Goal: Book appointment/travel/reservation

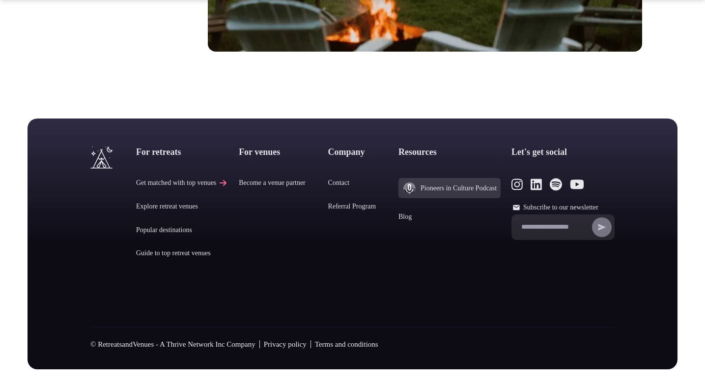
scroll to position [4075, 0]
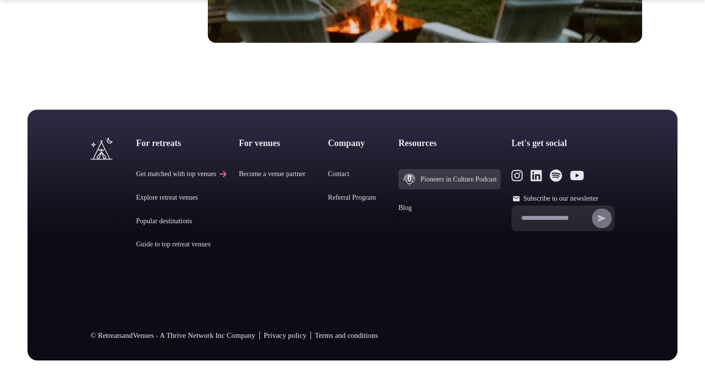
click at [208, 201] on icon at bounding box center [205, 198] width 7 height 6
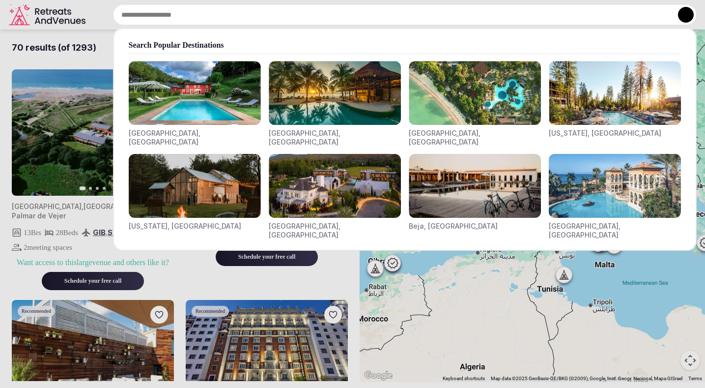
click at [189, 15] on input "text" at bounding box center [405, 14] width 584 height 21
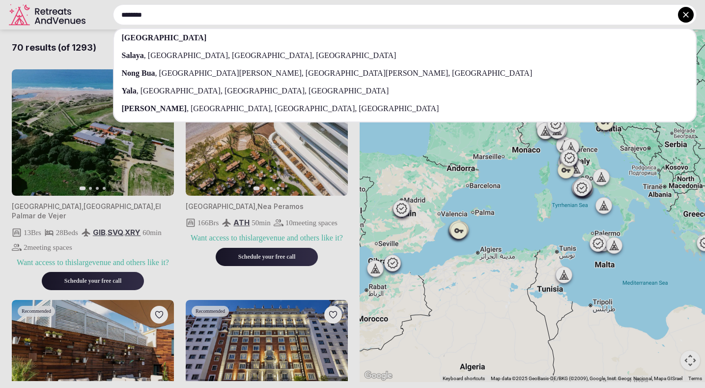
type input "********"
click at [253, 92] on span "[GEOGRAPHIC_DATA], [GEOGRAPHIC_DATA], [GEOGRAPHIC_DATA]" at bounding box center [264, 91] width 250 height 8
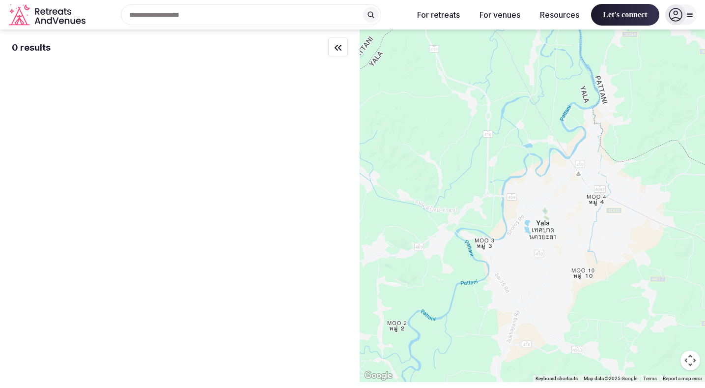
click at [217, 14] on div "Recent searches Yala, [GEOGRAPHIC_DATA], [GEOGRAPHIC_DATA], [GEOGRAPHIC_DATA] S…" at bounding box center [247, 14] width 317 height 21
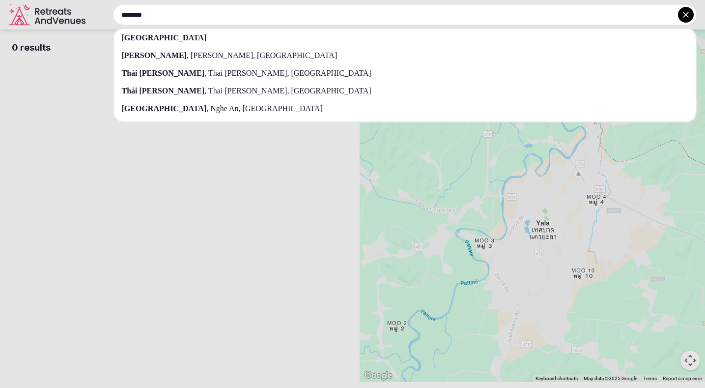
type input "********"
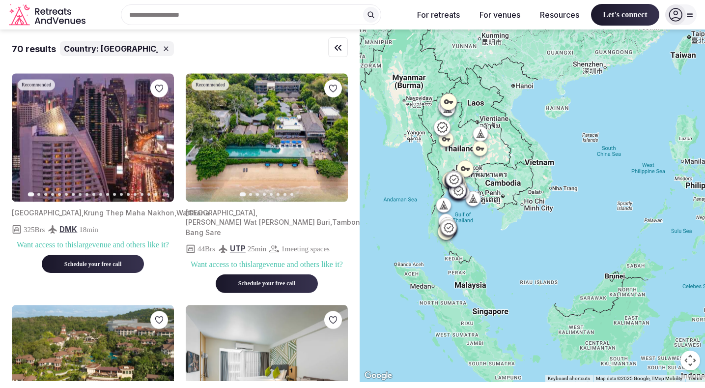
drag, startPoint x: 432, startPoint y: 245, endPoint x: 529, endPoint y: 218, distance: 100.6
click at [528, 218] on div at bounding box center [533, 205] width 346 height 352
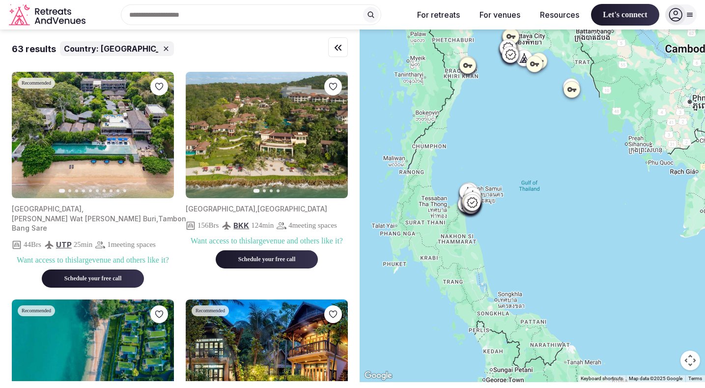
drag, startPoint x: 464, startPoint y: 213, endPoint x: 575, endPoint y: 198, distance: 112.1
click at [575, 199] on div at bounding box center [533, 205] width 346 height 352
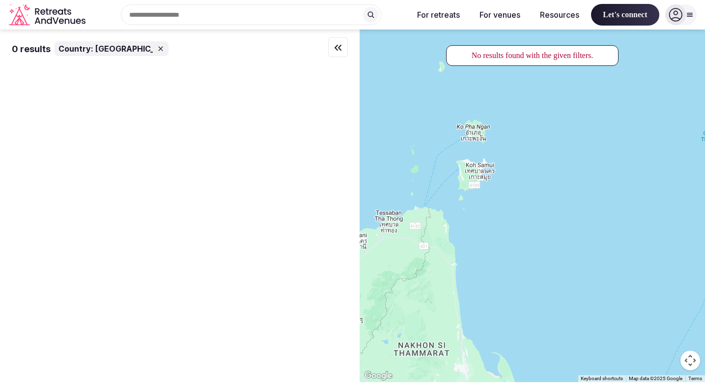
drag, startPoint x: 466, startPoint y: 203, endPoint x: 614, endPoint y: 199, distance: 148.0
click at [614, 199] on div at bounding box center [533, 205] width 346 height 352
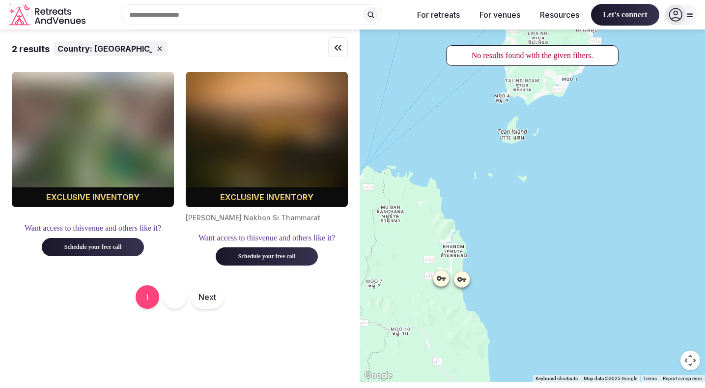
drag, startPoint x: 603, startPoint y: 100, endPoint x: 522, endPoint y: 219, distance: 144.0
click at [523, 221] on div at bounding box center [533, 205] width 346 height 352
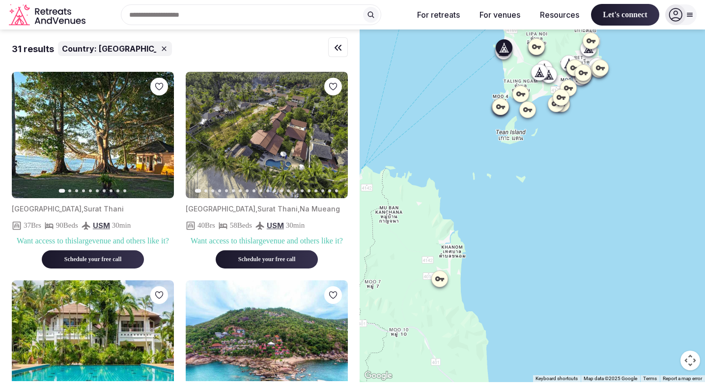
click at [159, 134] on icon "button" at bounding box center [160, 135] width 8 height 8
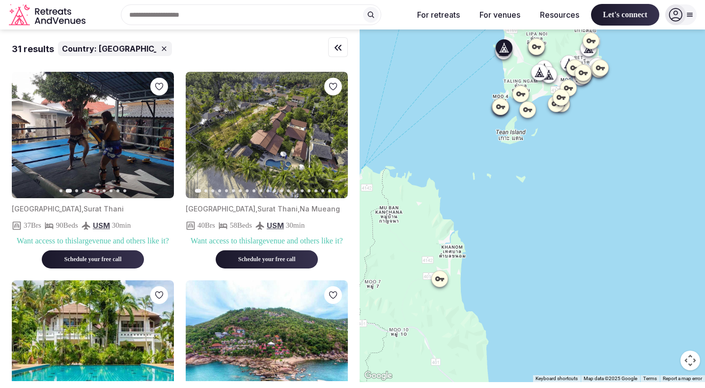
click at [159, 134] on icon "button" at bounding box center [160, 135] width 8 height 8
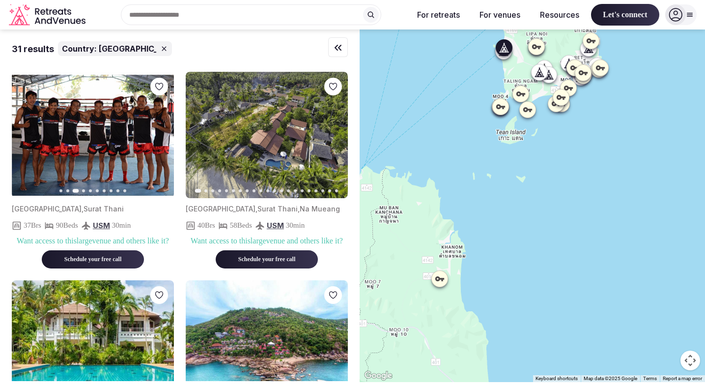
click at [159, 134] on icon "button" at bounding box center [160, 135] width 8 height 8
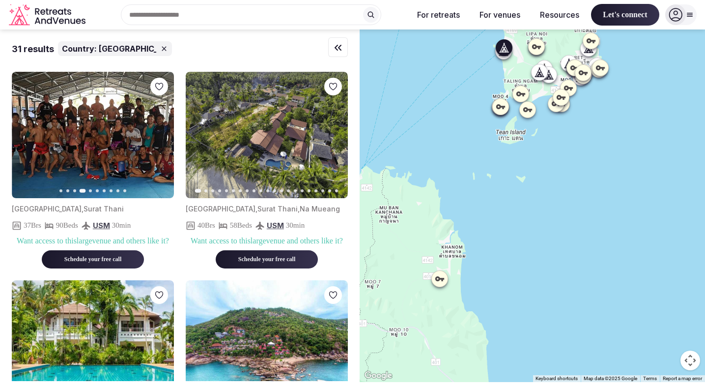
click at [159, 134] on icon "button" at bounding box center [160, 135] width 8 height 8
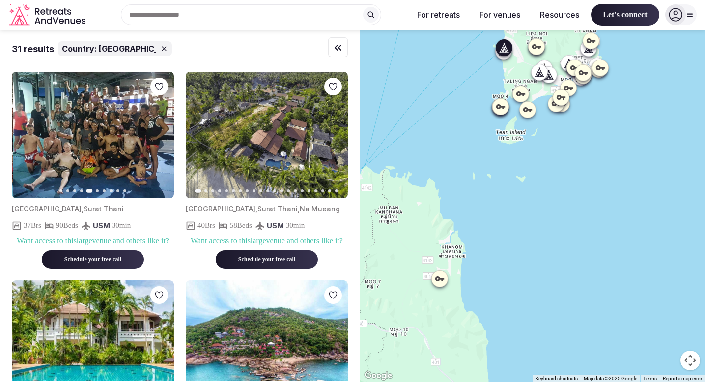
click at [159, 134] on icon "button" at bounding box center [160, 135] width 8 height 8
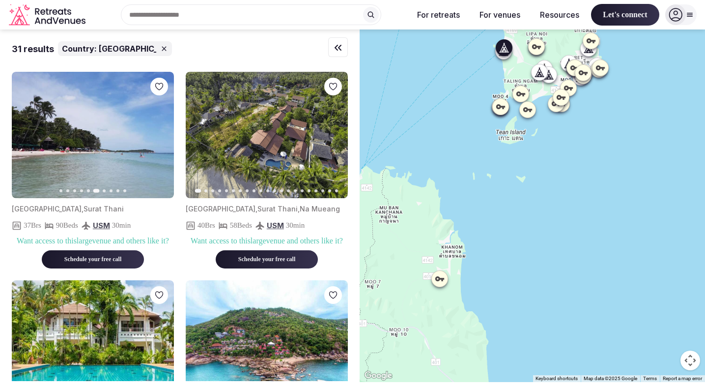
click at [159, 134] on icon "button" at bounding box center [160, 135] width 8 height 8
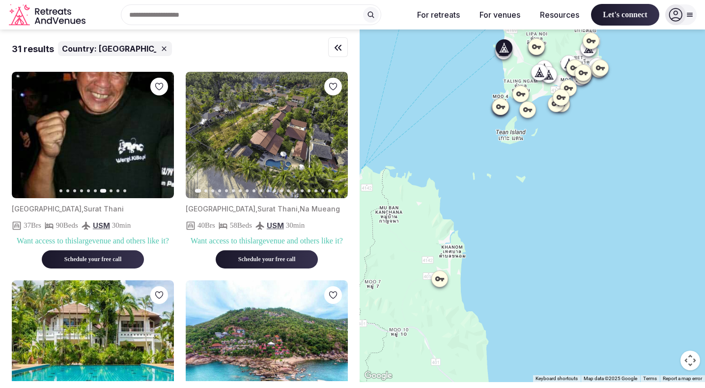
click at [159, 134] on icon "button" at bounding box center [160, 135] width 8 height 8
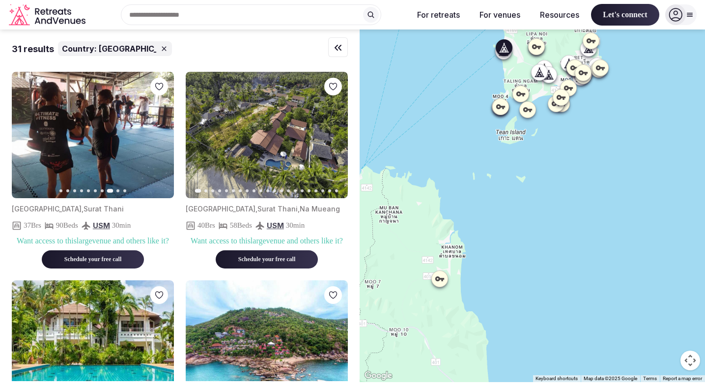
click at [159, 134] on icon "button" at bounding box center [160, 135] width 8 height 8
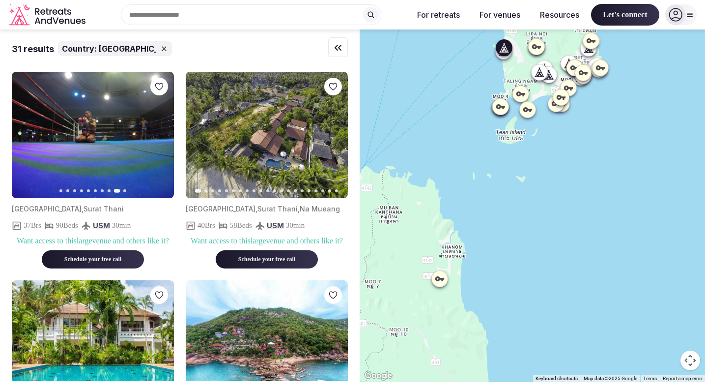
click at [159, 134] on icon "button" at bounding box center [160, 135] width 8 height 8
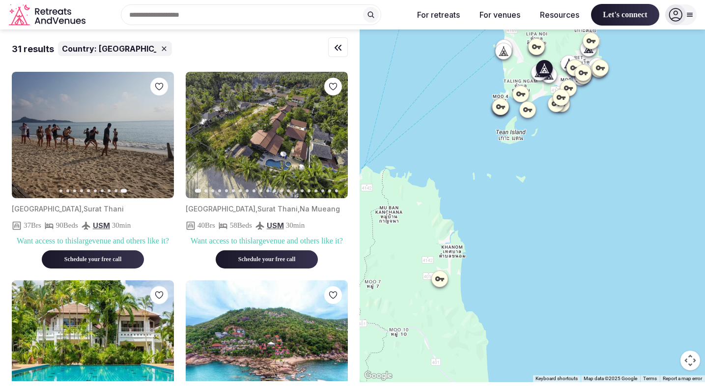
click at [334, 135] on icon "button" at bounding box center [334, 135] width 8 height 8
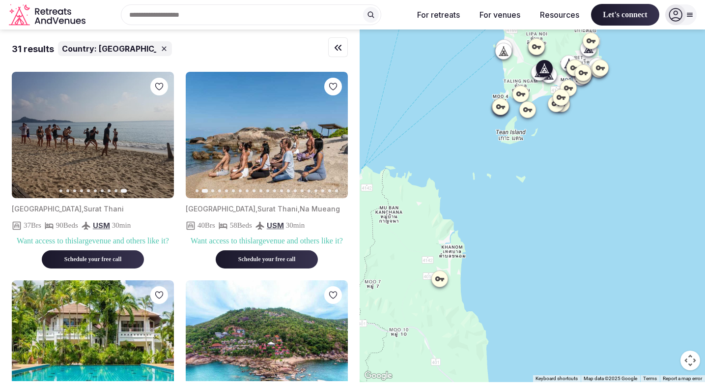
click at [334, 135] on icon "button" at bounding box center [334, 135] width 8 height 8
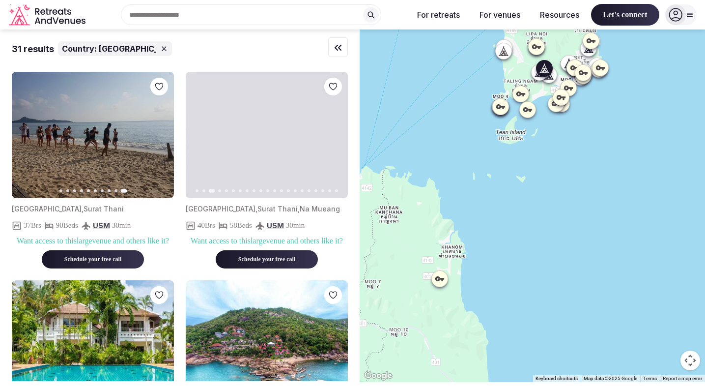
click at [334, 135] on icon "button" at bounding box center [334, 135] width 8 height 8
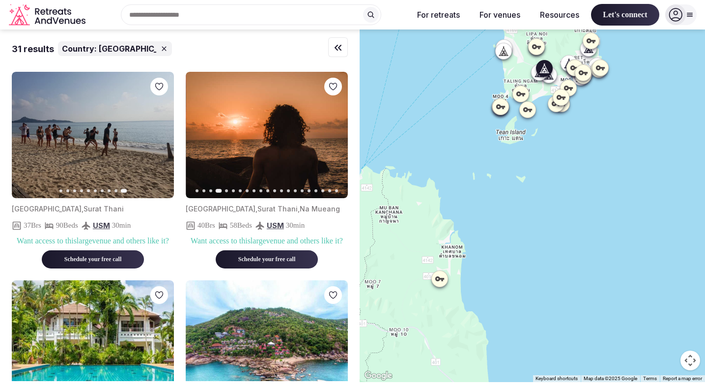
click at [334, 135] on icon "button" at bounding box center [334, 135] width 8 height 8
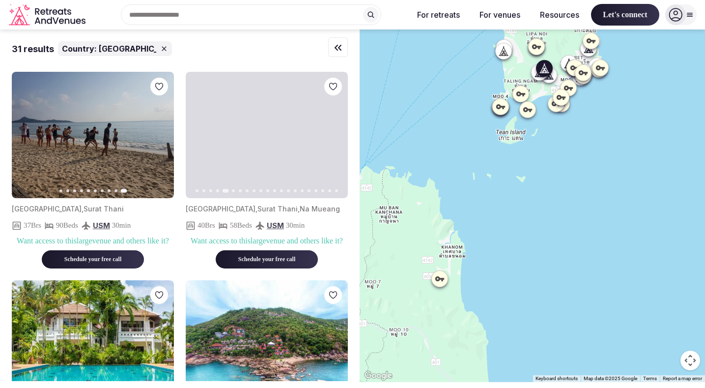
click at [334, 135] on icon "button" at bounding box center [334, 135] width 8 height 8
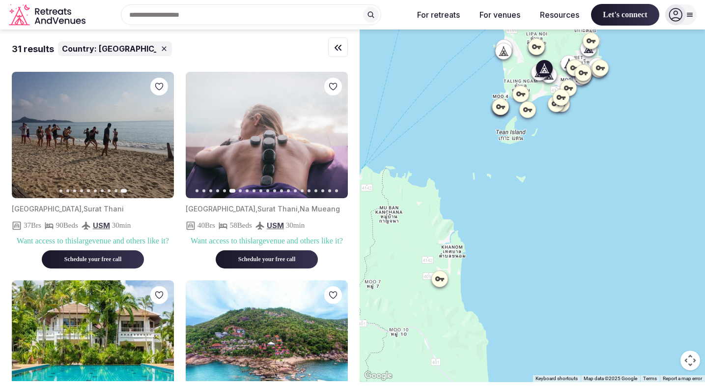
click at [334, 135] on icon "button" at bounding box center [334, 135] width 8 height 8
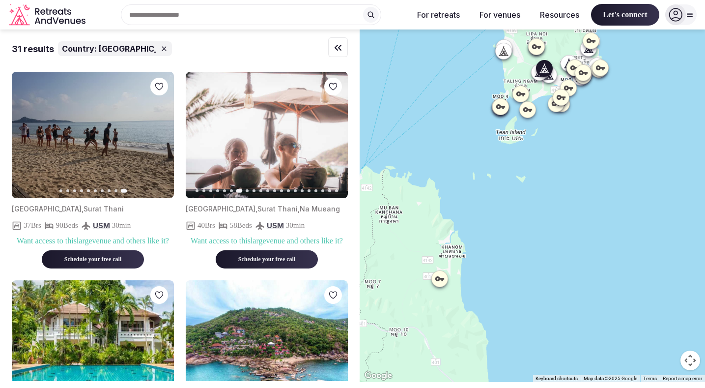
click at [334, 135] on icon "button" at bounding box center [334, 135] width 8 height 8
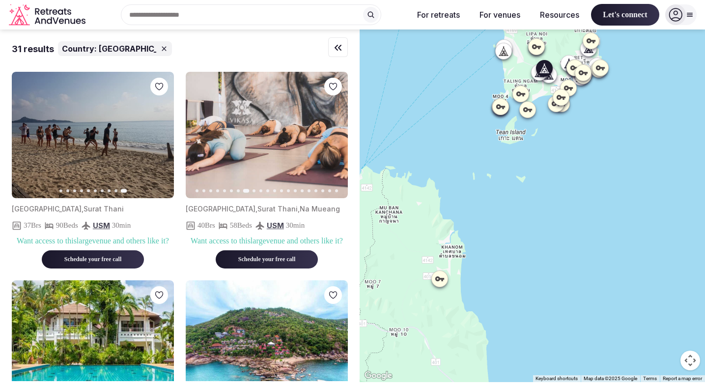
click at [334, 135] on icon "button" at bounding box center [334, 135] width 8 height 8
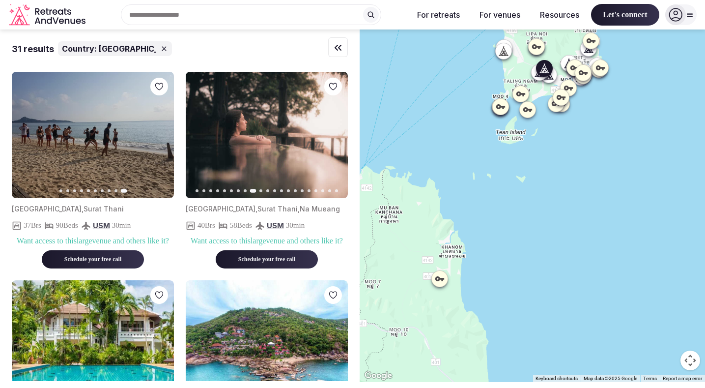
click at [334, 135] on icon "button" at bounding box center [334, 135] width 8 height 8
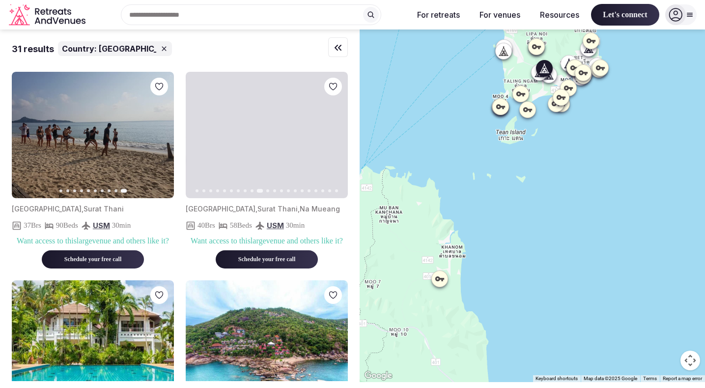
click at [334, 135] on icon "button" at bounding box center [334, 135] width 8 height 8
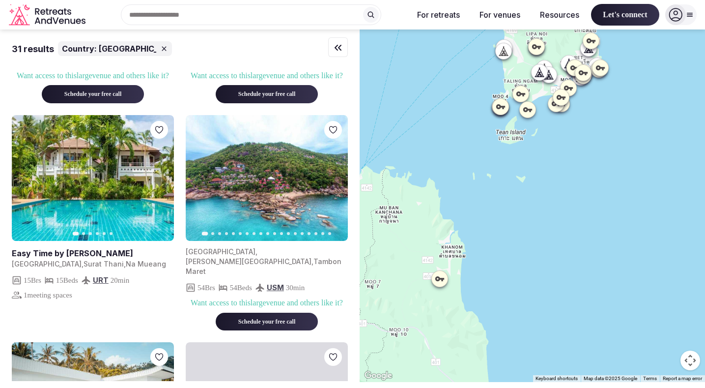
scroll to position [167, 0]
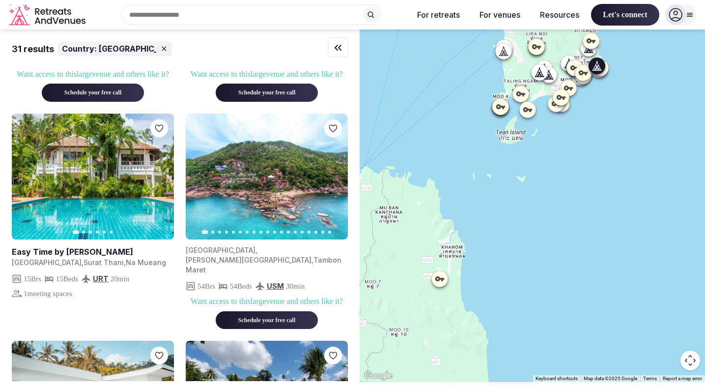
click at [334, 180] on icon "button" at bounding box center [334, 177] width 8 height 8
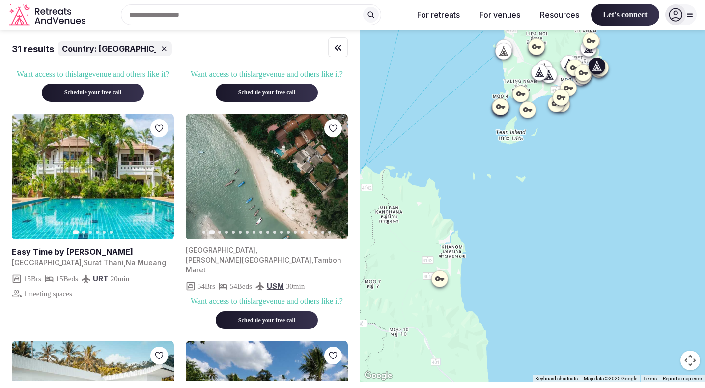
click at [334, 180] on icon "button" at bounding box center [334, 177] width 8 height 8
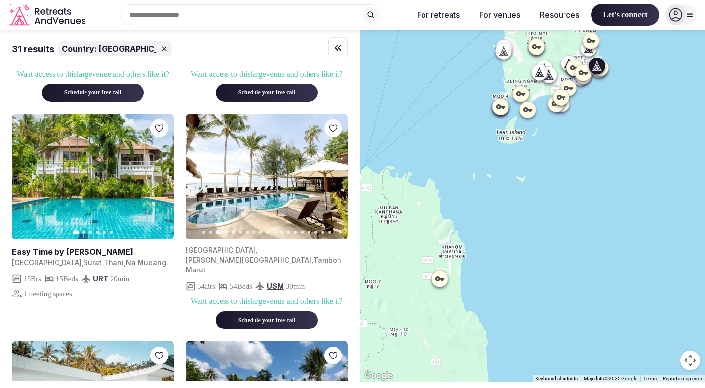
click at [334, 180] on icon "button" at bounding box center [334, 177] width 8 height 8
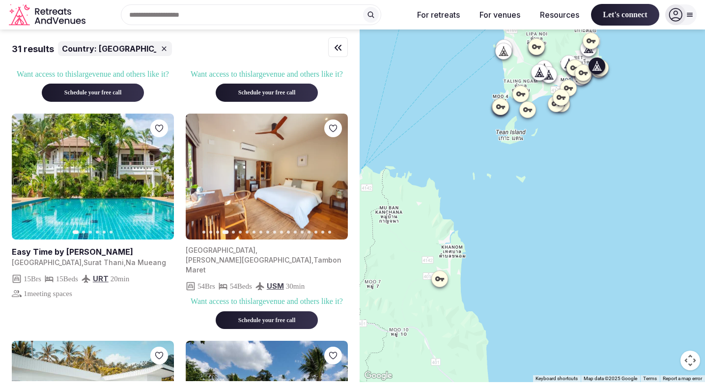
click at [334, 180] on icon "button" at bounding box center [334, 177] width 8 height 8
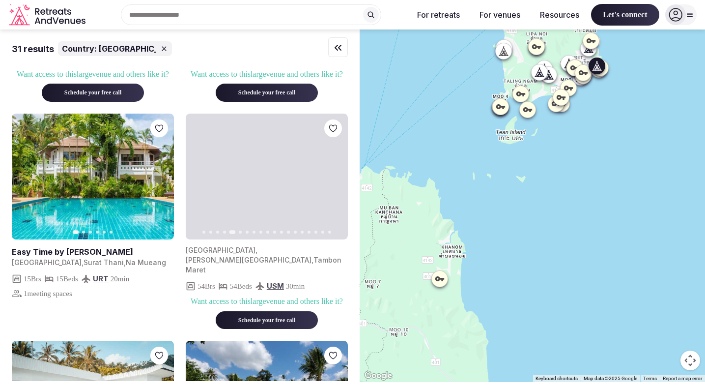
click at [334, 180] on icon "button" at bounding box center [334, 177] width 8 height 8
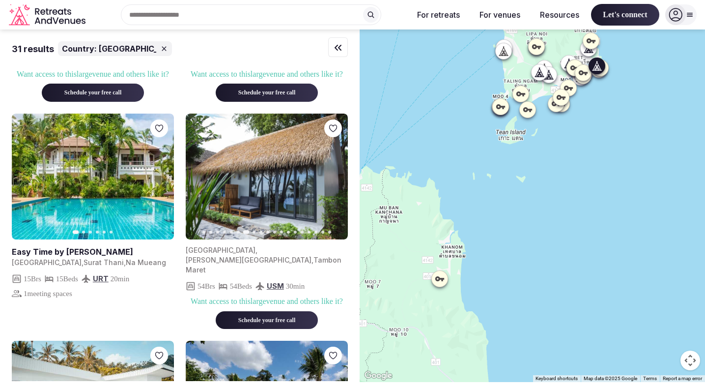
click at [334, 180] on icon "button" at bounding box center [334, 177] width 8 height 8
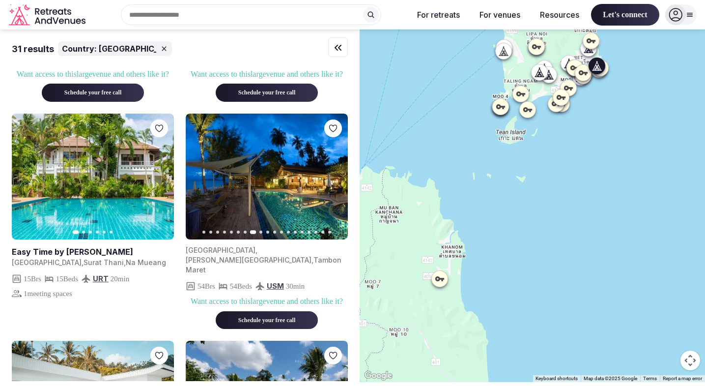
click at [334, 180] on icon "button" at bounding box center [334, 177] width 8 height 8
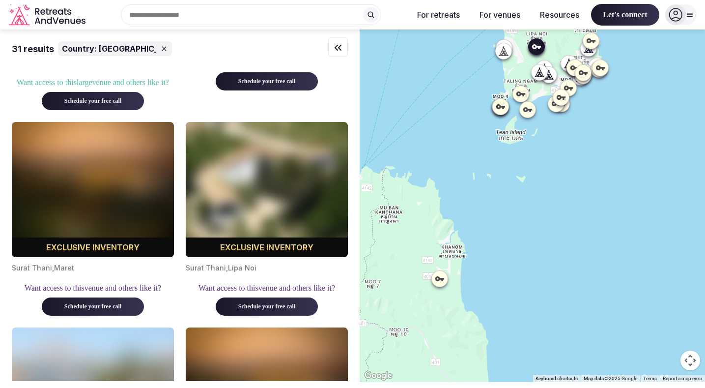
scroll to position [1243, 0]
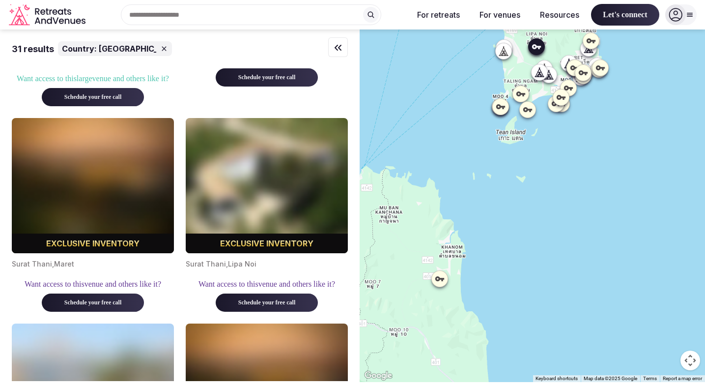
click at [273, 184] on img at bounding box center [267, 185] width 162 height 135
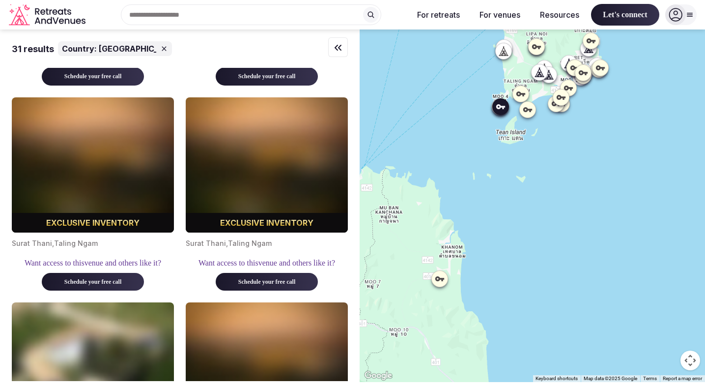
scroll to position [2362, 0]
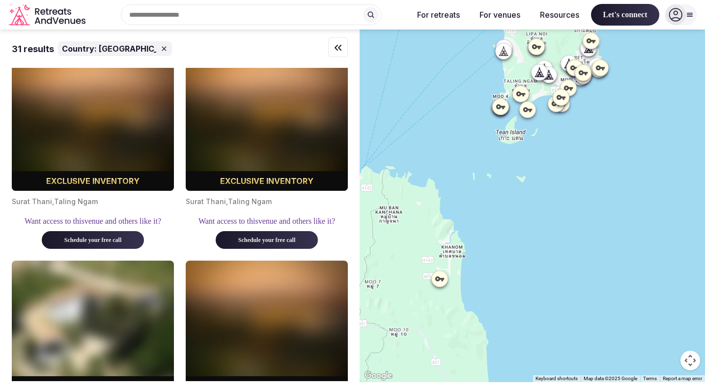
click at [520, 92] on icon at bounding box center [520, 93] width 9 height 5
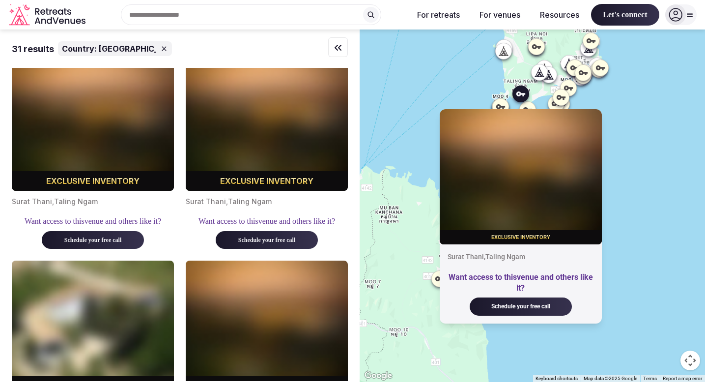
click at [444, 77] on div "Exclusive inventory [GEOGRAPHIC_DATA] , Taling Ngam Want access to this venue a…" at bounding box center [533, 205] width 346 height 352
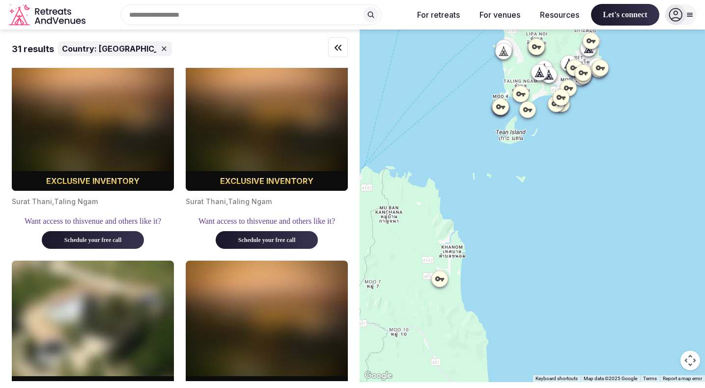
click at [506, 56] on div at bounding box center [504, 51] width 16 height 16
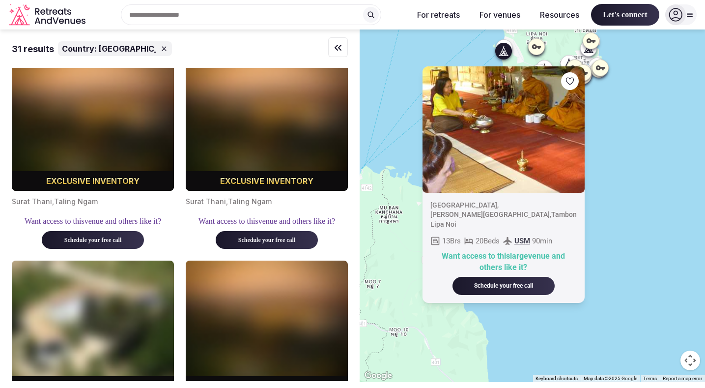
click at [401, 95] on div "[GEOGRAPHIC_DATA] , [PERSON_NAME][GEOGRAPHIC_DATA] , [GEOGRAPHIC_DATA] 13 Brs 2…" at bounding box center [533, 205] width 346 height 352
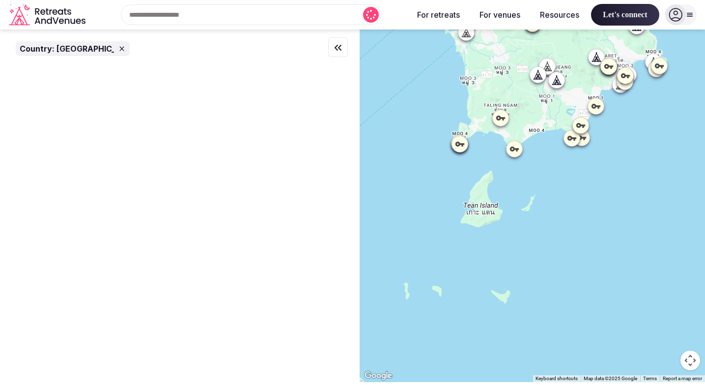
scroll to position [0, 0]
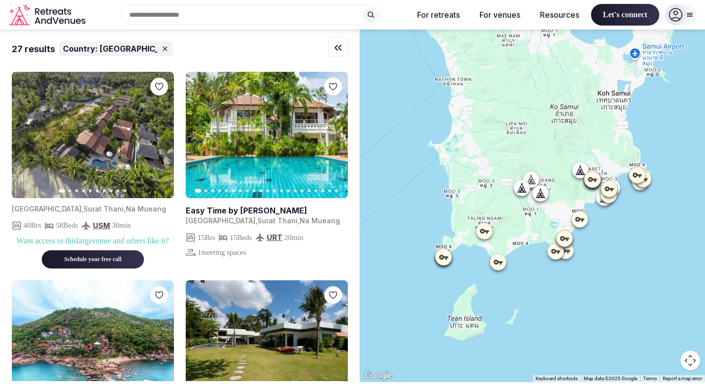
drag, startPoint x: 520, startPoint y: 61, endPoint x: 503, endPoint y: 176, distance: 115.7
click at [503, 176] on div at bounding box center [533, 205] width 346 height 352
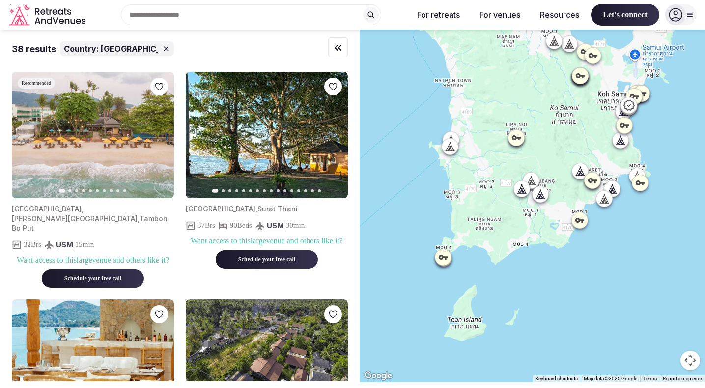
click at [582, 221] on icon at bounding box center [579, 219] width 9 height 5
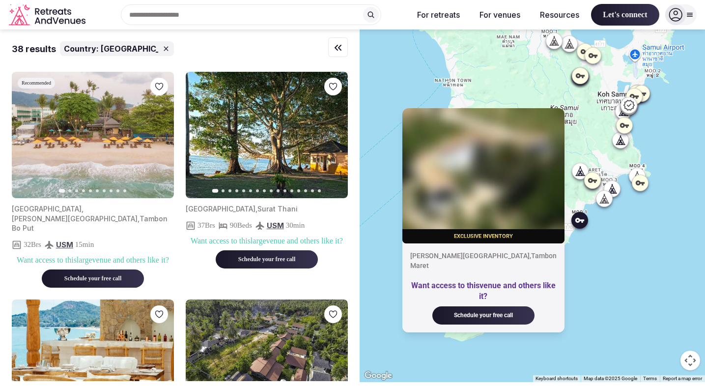
click at [601, 287] on div "Exclusive inventory [PERSON_NAME][GEOGRAPHIC_DATA] , [GEOGRAPHIC_DATA] Maret Wa…" at bounding box center [533, 205] width 346 height 352
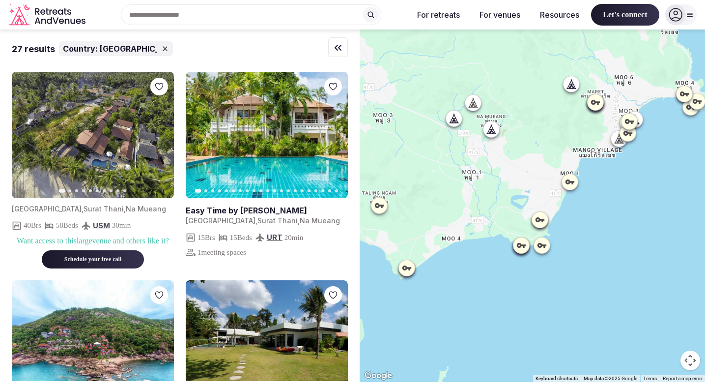
click at [541, 245] on icon at bounding box center [541, 244] width 9 height 5
